Goal: Task Accomplishment & Management: Manage account settings

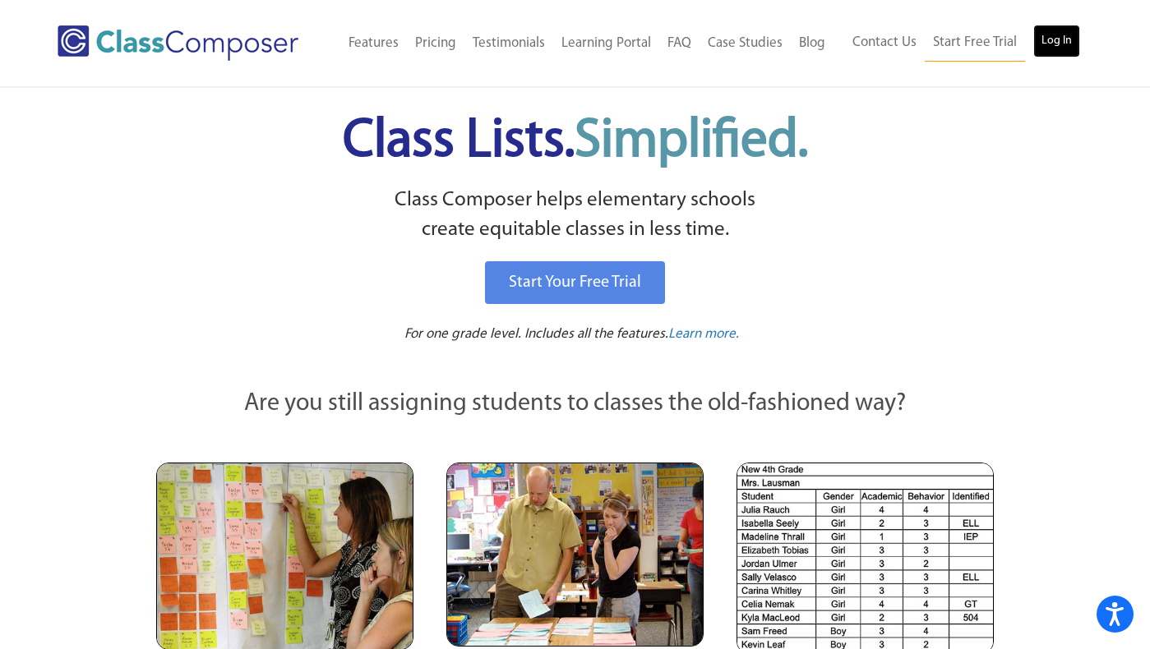
click at [1063, 28] on link "Log In" at bounding box center [1056, 41] width 47 height 33
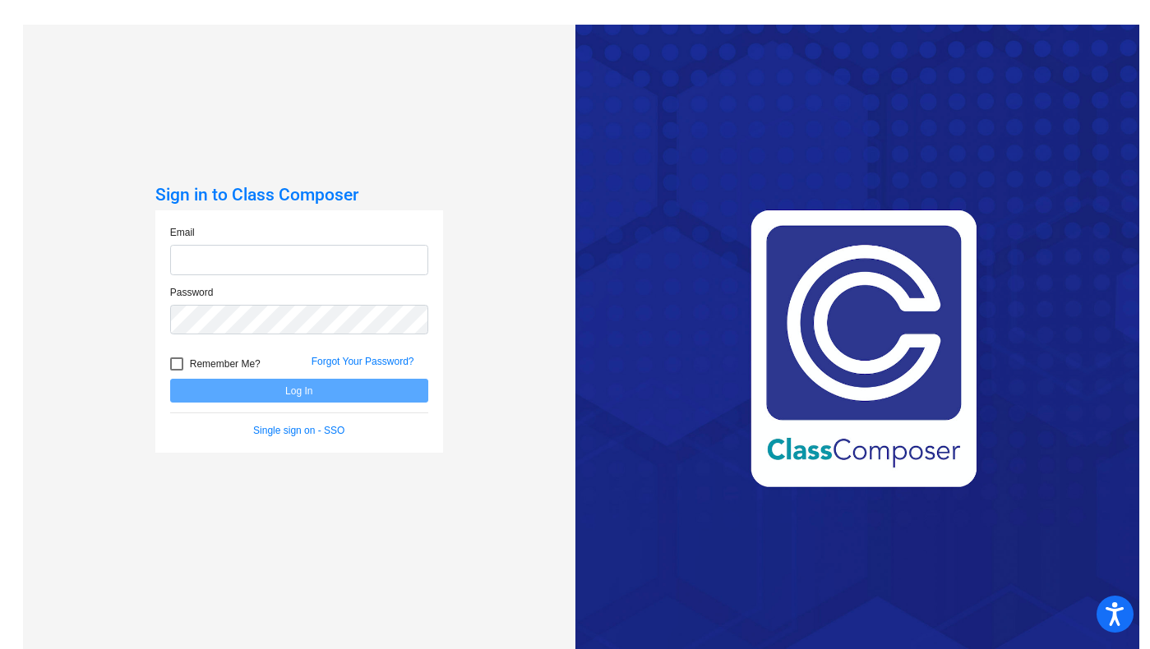
type input "[EMAIL_ADDRESS][DOMAIN_NAME]"
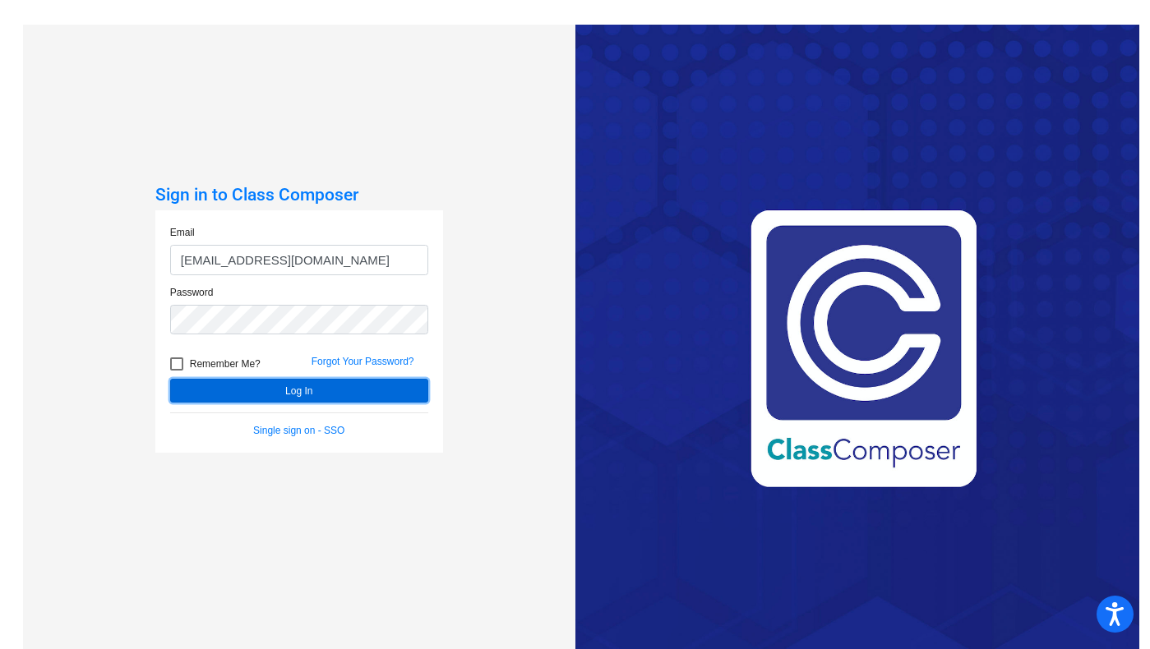
click at [393, 382] on button "Log In" at bounding box center [299, 391] width 258 height 24
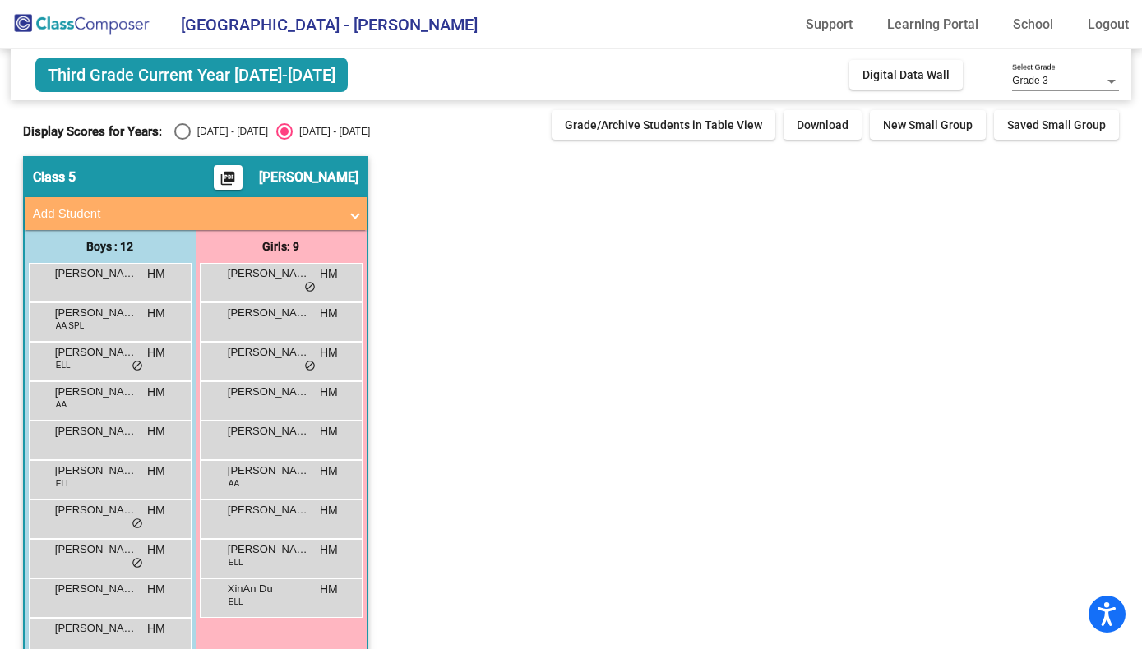
click at [178, 132] on div "Select an option" at bounding box center [182, 131] width 16 height 16
click at [182, 140] on input "[DATE] - [DATE]" at bounding box center [182, 140] width 1 height 1
radio input "true"
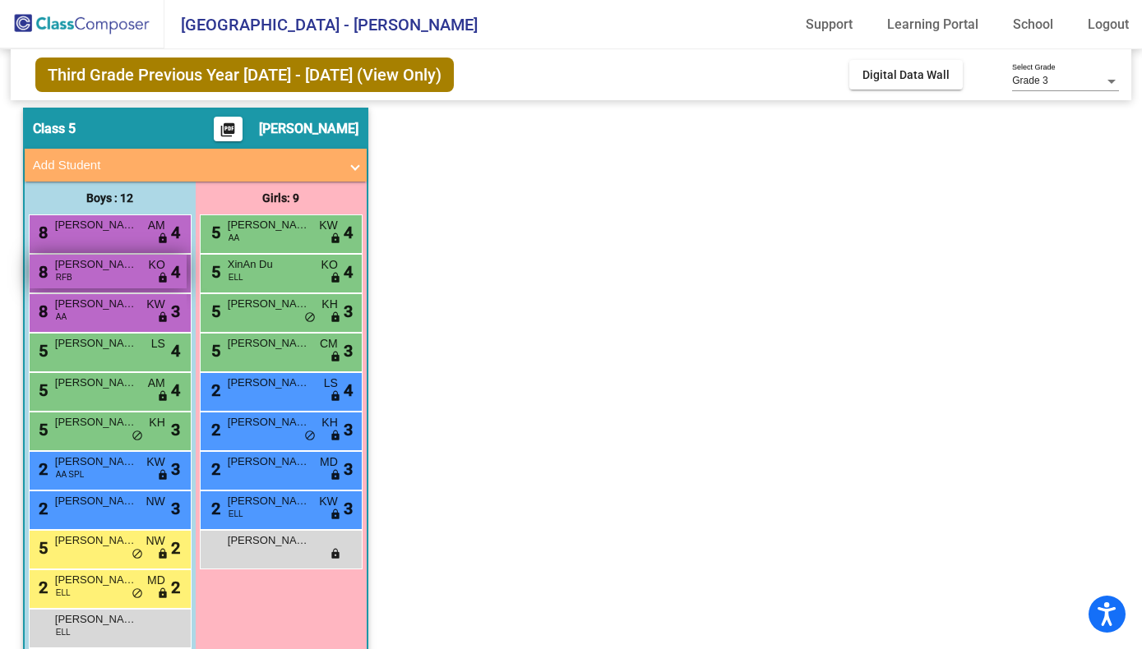
scroll to position [49, 0]
